Goal: Communication & Community: Connect with others

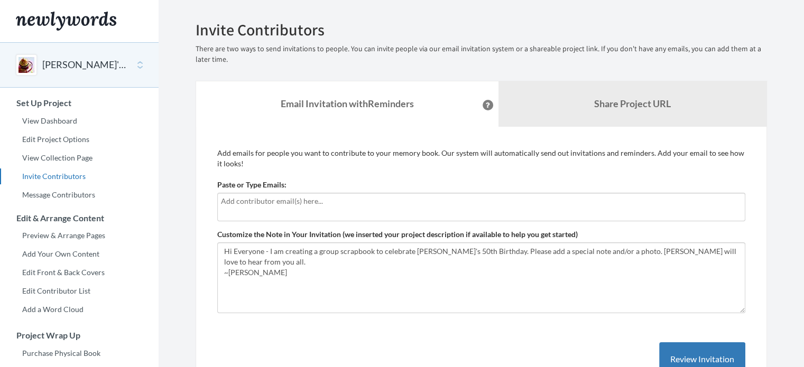
click at [266, 200] on input "text" at bounding box center [481, 201] width 520 height 12
type input "[EMAIL_ADDRESS][DOMAIN_NAME]"
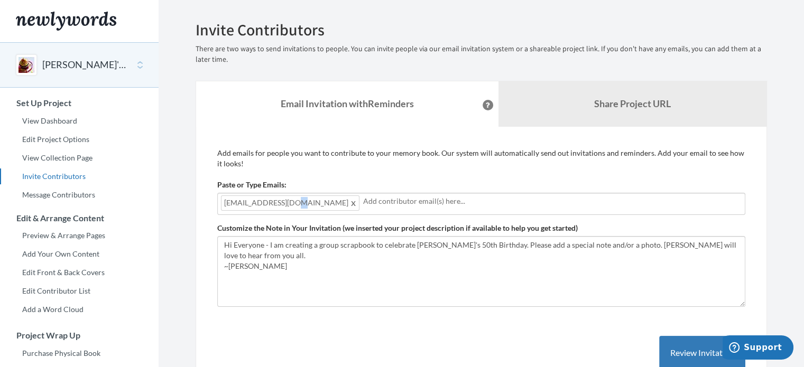
click at [297, 206] on span "[EMAIL_ADDRESS][DOMAIN_NAME]" at bounding box center [290, 202] width 138 height 15
click at [307, 202] on span "[EMAIL_ADDRESS][DOMAIN_NAME]" at bounding box center [290, 202] width 138 height 15
type input "m"
click at [350, 202] on span at bounding box center [354, 203] width 8 height 13
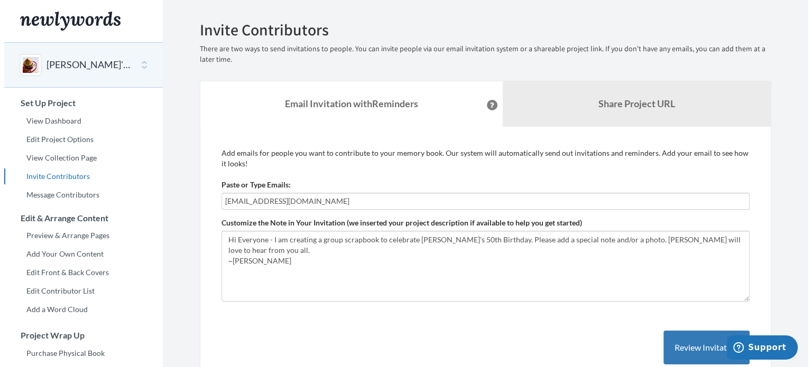
scroll to position [106, 0]
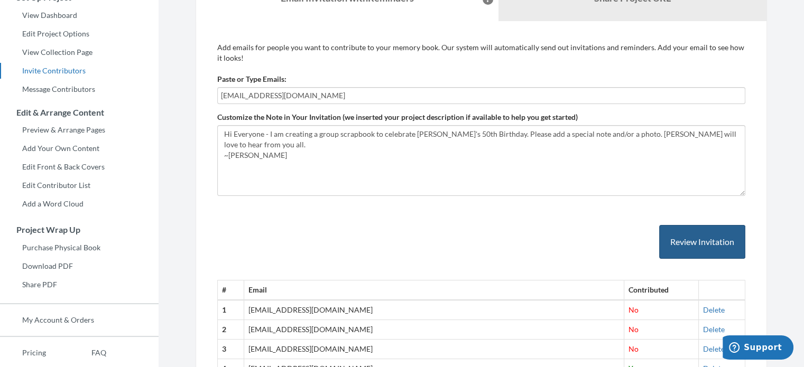
type input "[EMAIL_ADDRESS][DOMAIN_NAME]"
click at [686, 239] on button "Review Invitation" at bounding box center [702, 242] width 86 height 34
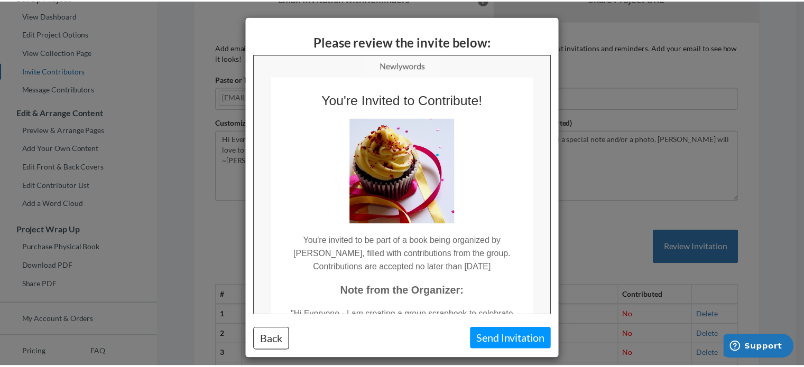
scroll to position [0, 0]
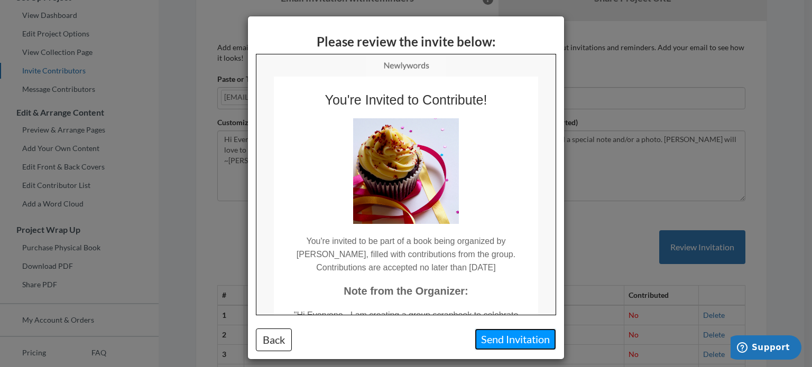
drag, startPoint x: 518, startPoint y: 337, endPoint x: 520, endPoint y: 332, distance: 5.4
click at [518, 336] on button "Send Invitation" at bounding box center [514, 340] width 81 height 22
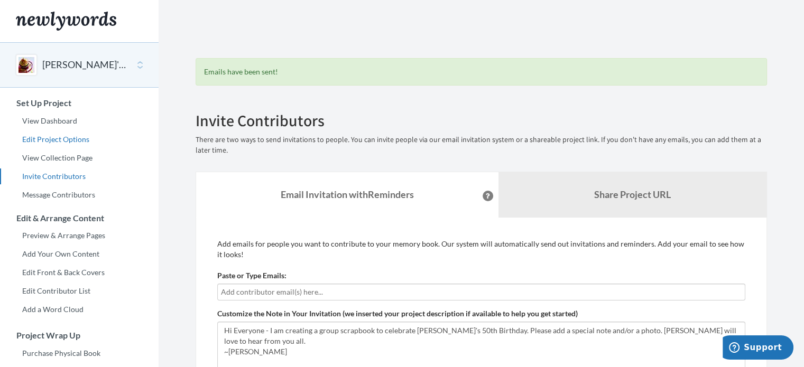
scroll to position [53, 0]
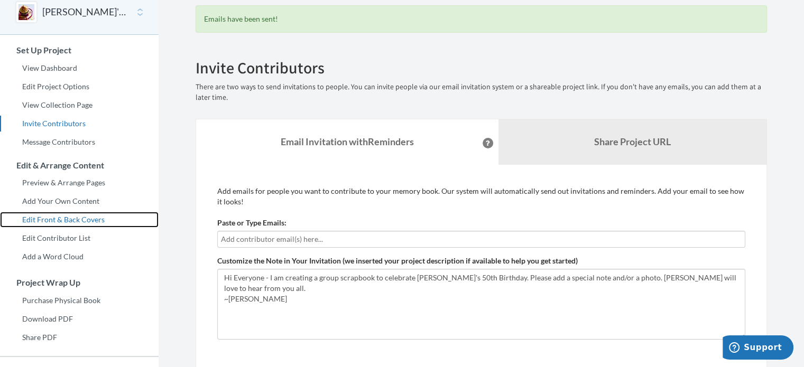
click at [89, 220] on link "Edit Front & Back Covers" at bounding box center [79, 220] width 158 height 16
